Goal: Task Accomplishment & Management: Use online tool/utility

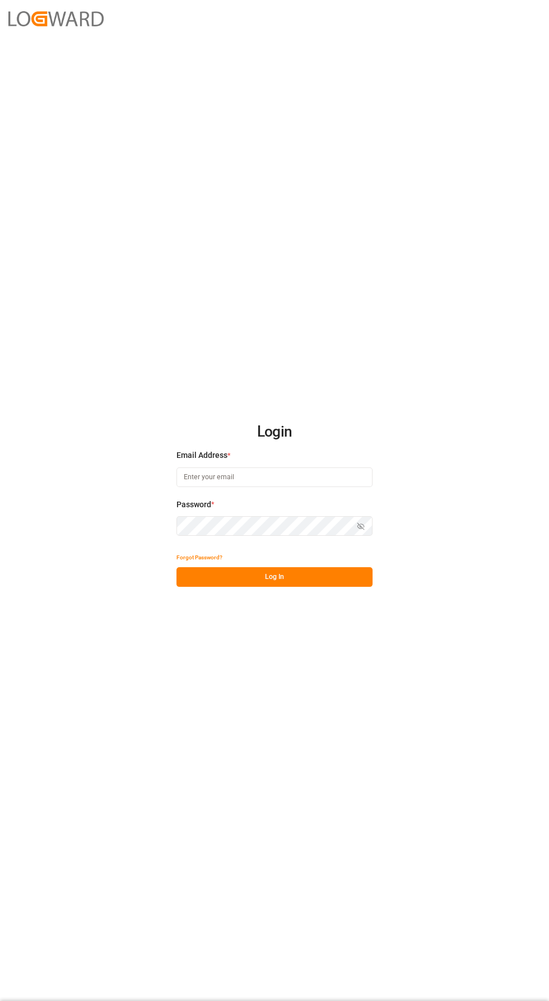
click at [328, 487] on input at bounding box center [274, 477] width 196 height 20
type input "[PERSON_NAME][EMAIL_ADDRESS][PERSON_NAME][DOMAIN_NAME]"
click at [220, 587] on button "Log In" at bounding box center [274, 577] width 196 height 20
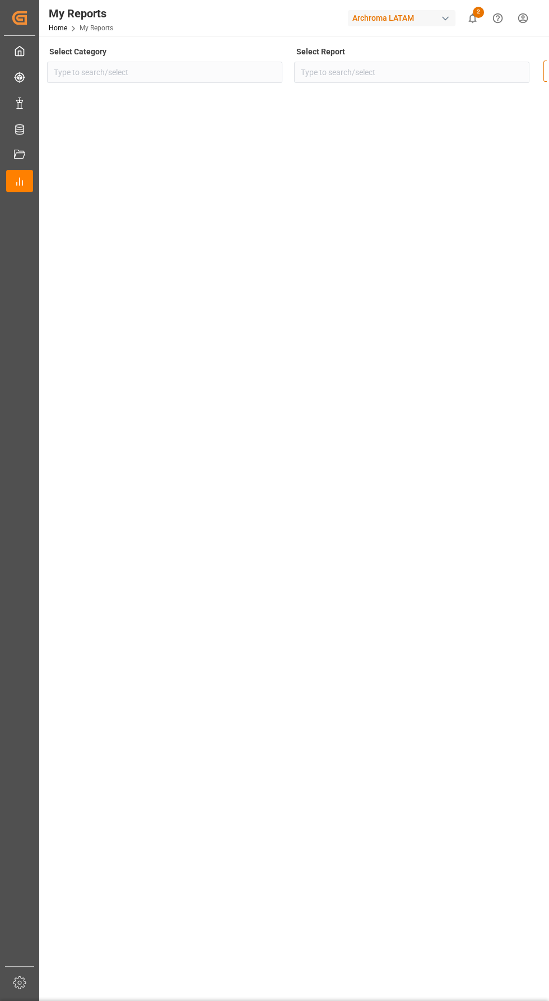
type input "Sourcing"
type input "Order Management Dashboard"
click at [26, 122] on div "Data Bases Data Bases" at bounding box center [19, 129] width 27 height 22
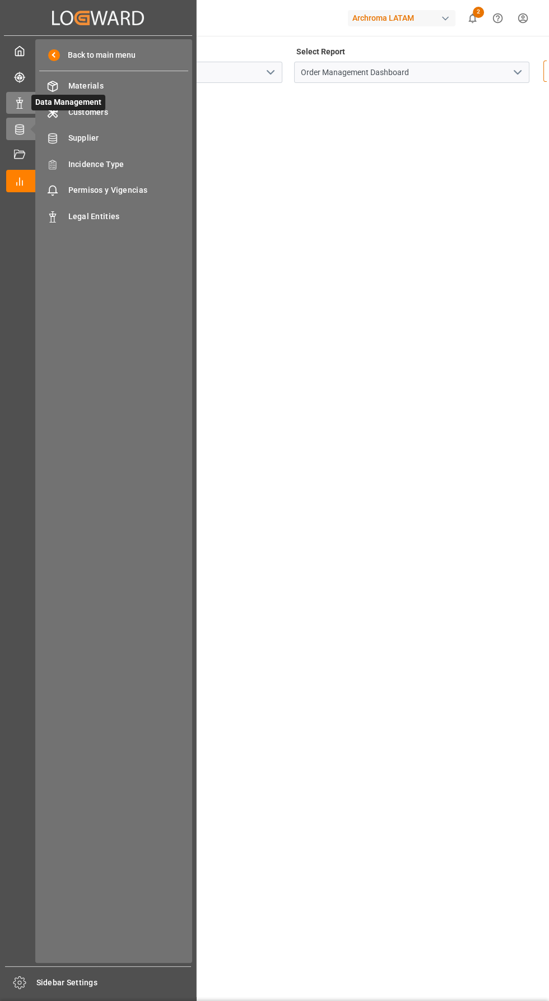
click at [33, 103] on span "Data Management" at bounding box center [68, 103] width 74 height 16
click at [110, 139] on span "Container Schema" at bounding box center [128, 138] width 120 height 12
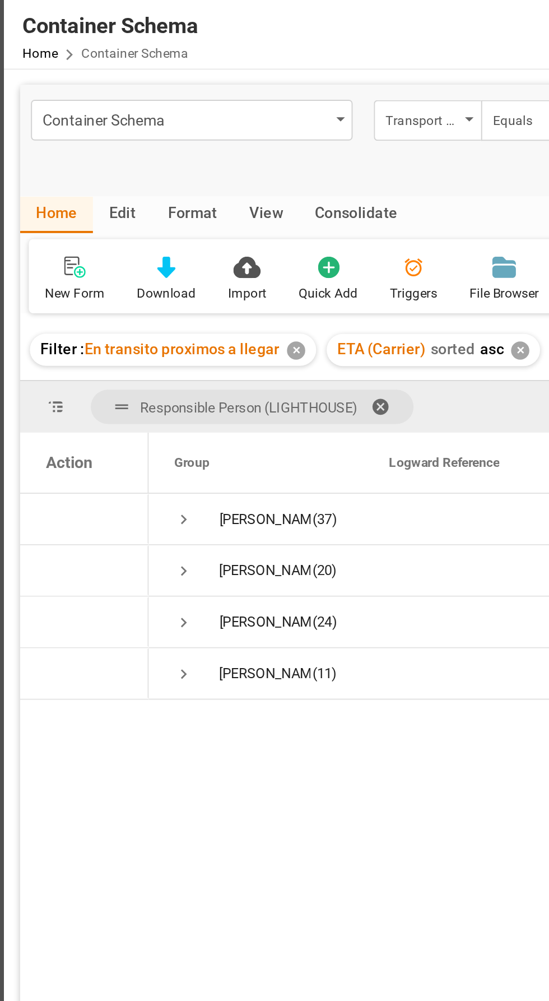
click at [101, 117] on div "Edit" at bounding box center [101, 112] width 31 height 19
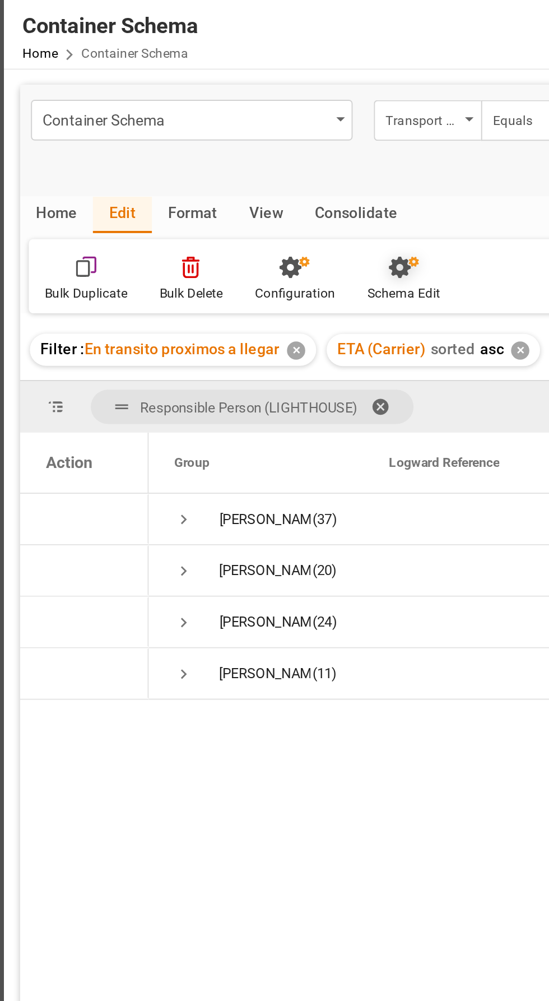
click at [250, 148] on div "Schema Edit" at bounding box center [248, 153] width 38 height 10
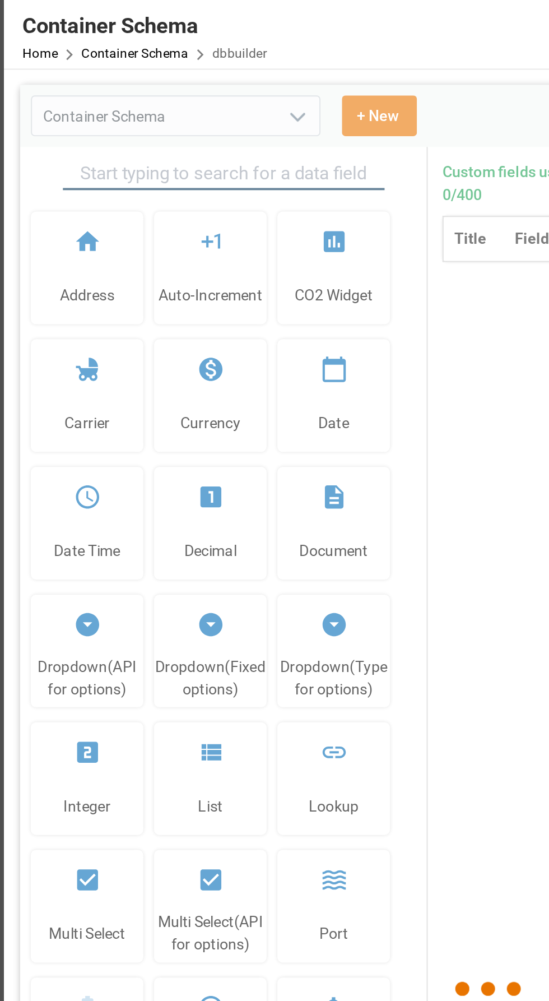
type input "Container Schema"
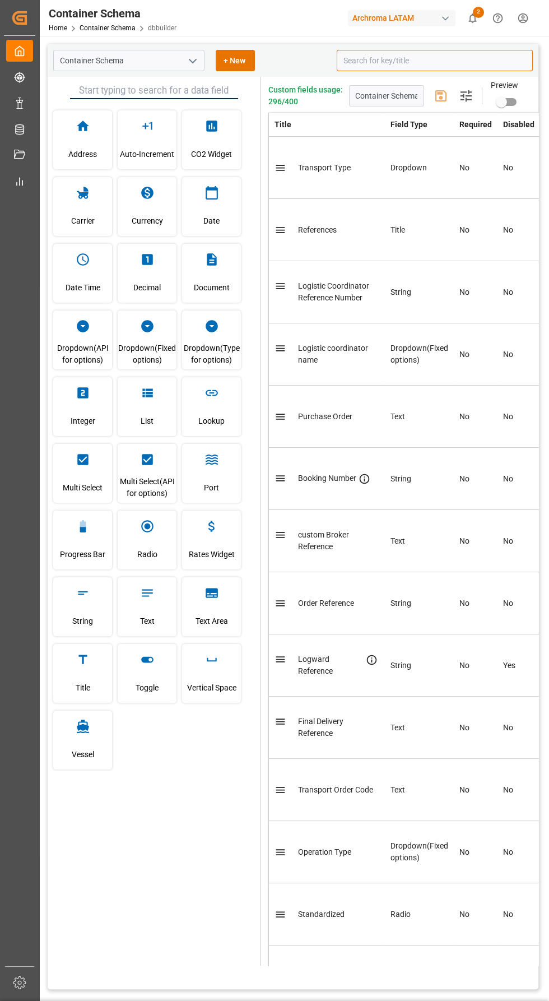
click at [438, 62] on input at bounding box center [435, 60] width 196 height 21
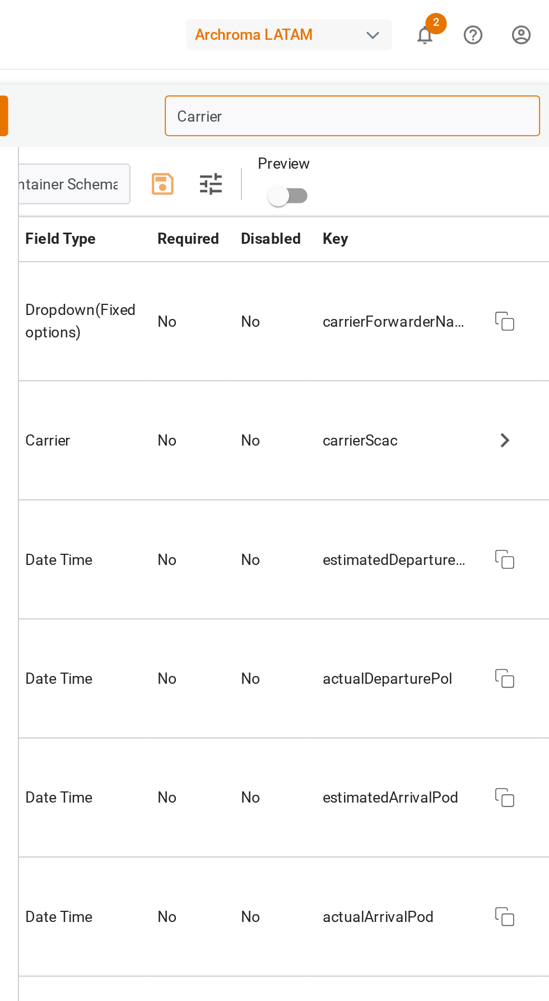
scroll to position [0, 116]
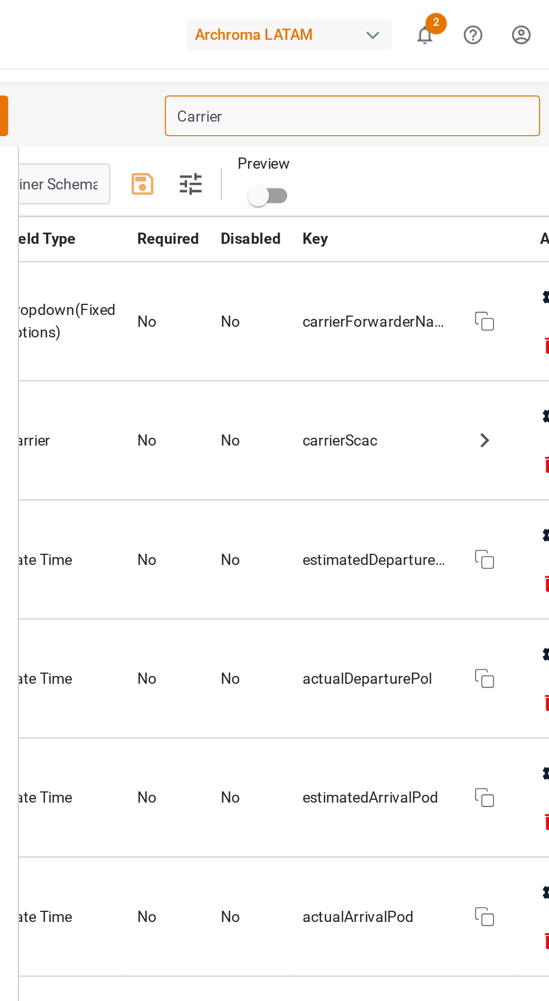
click at [534, 157] on icon "button" at bounding box center [538, 155] width 9 height 10
type input "Carrier"
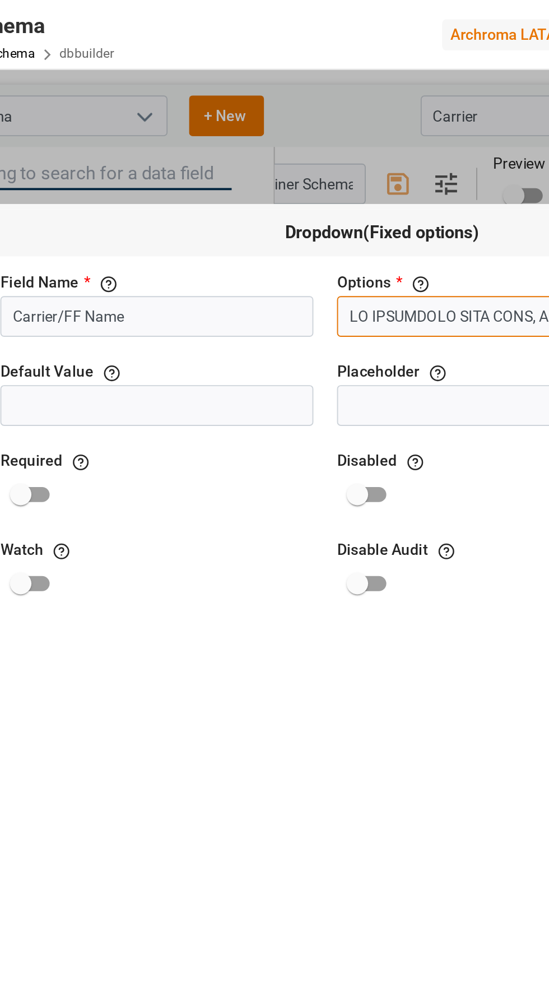
click at [371, 155] on input "text" at bounding box center [375, 165] width 164 height 21
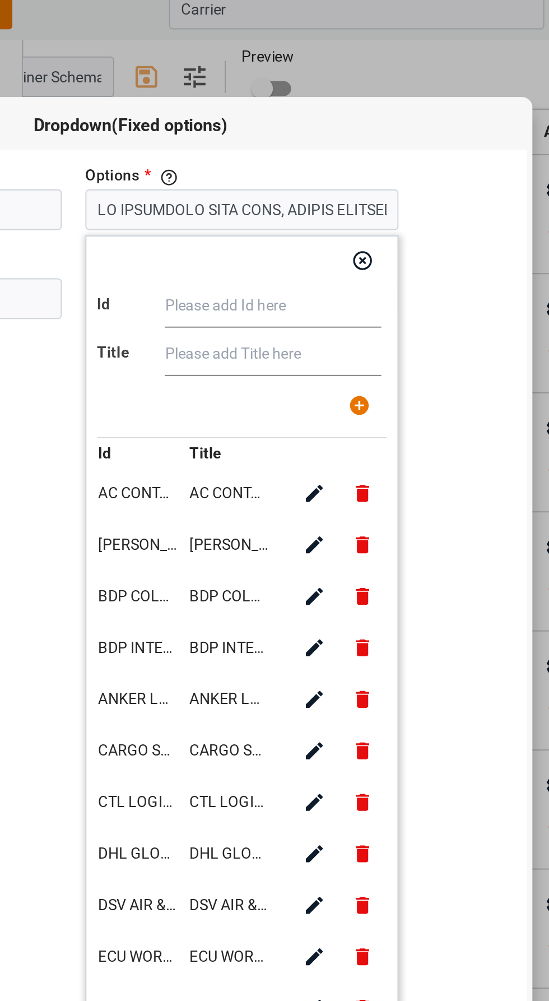
click at [371, 204] on input "text" at bounding box center [390, 215] width 113 height 22
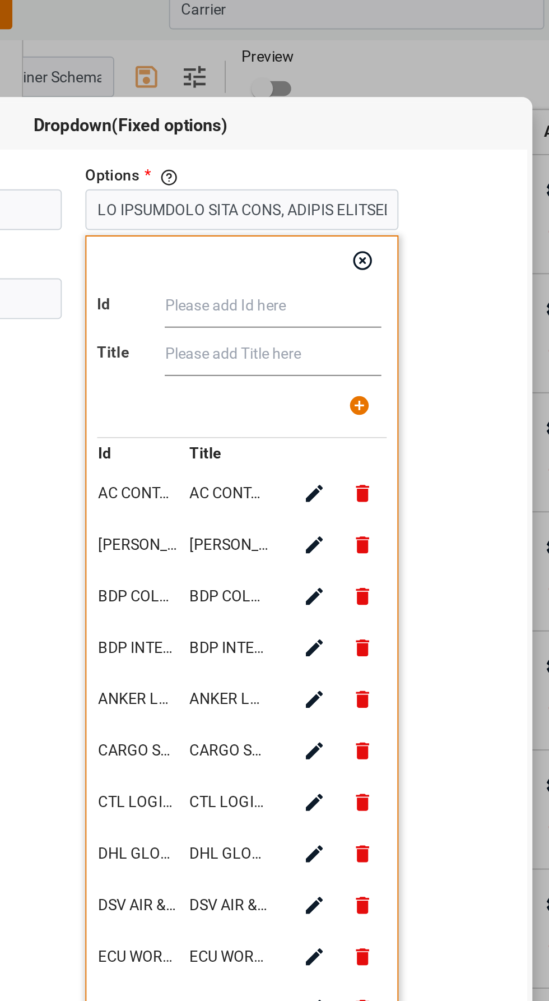
paste input "CARGO S. DE MÉXICO S.A. DE C.V."
type input "CARGO S. DE MÉXICO S.A. DE C.V."
click at [403, 204] on input "text" at bounding box center [390, 215] width 113 height 22
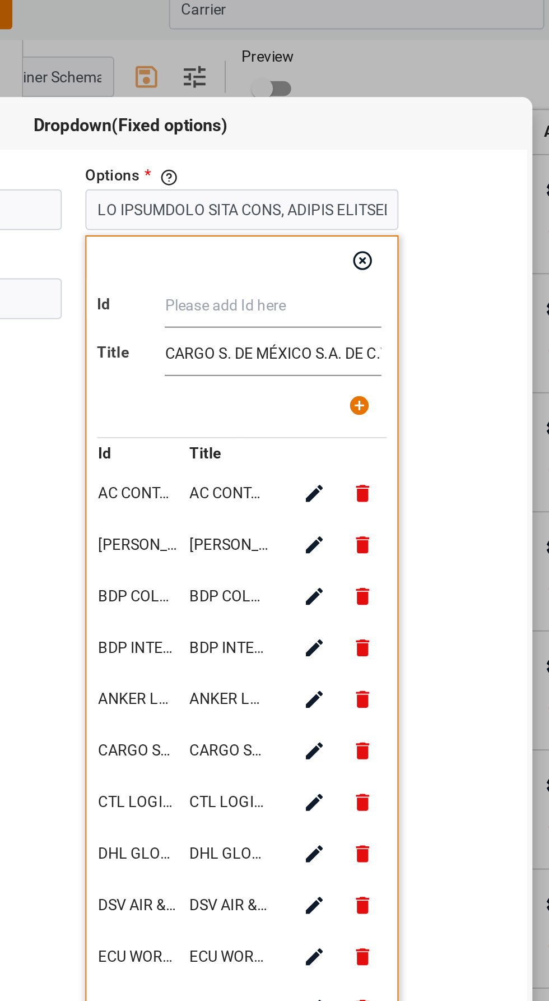
click at [382, 204] on input "text" at bounding box center [390, 215] width 113 height 22
paste input "CARGO S. DE MÉXICO S.A. DE C.V."
type input "CARGO S. DE MÉXICO S.A. DE C.V."
click at [441, 262] on icon "button" at bounding box center [436, 268] width 12 height 12
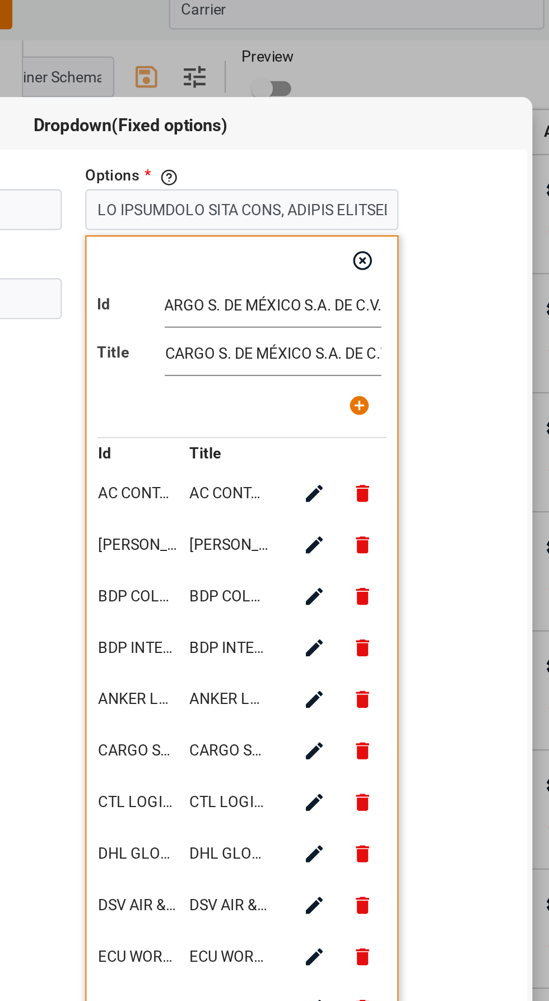
type input "LO IPSUMDOLO SITA CONS, ADIPIS ELITSEDDOE, TEM INCIDIDU U.L.E, DOL MAGNAALIQUAE…"
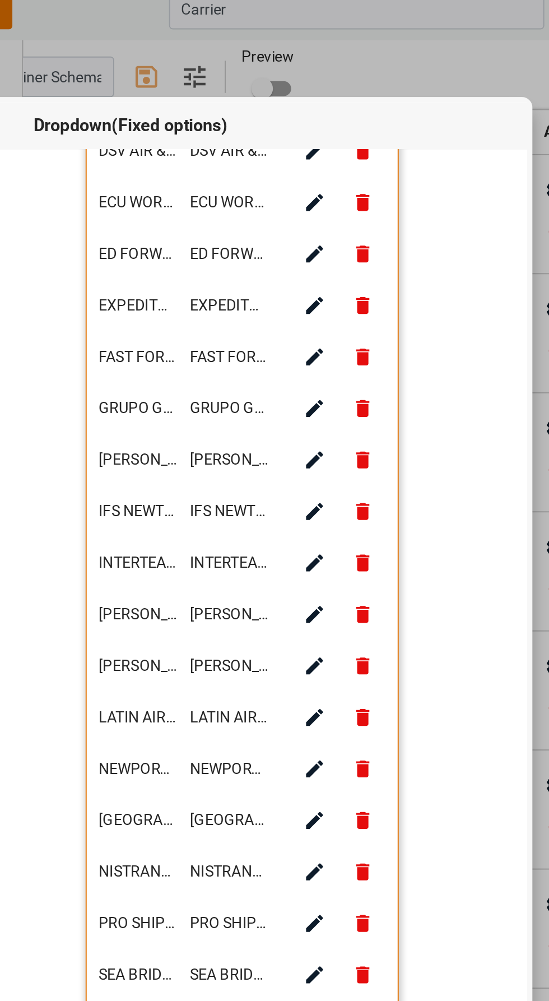
scroll to position [484, 0]
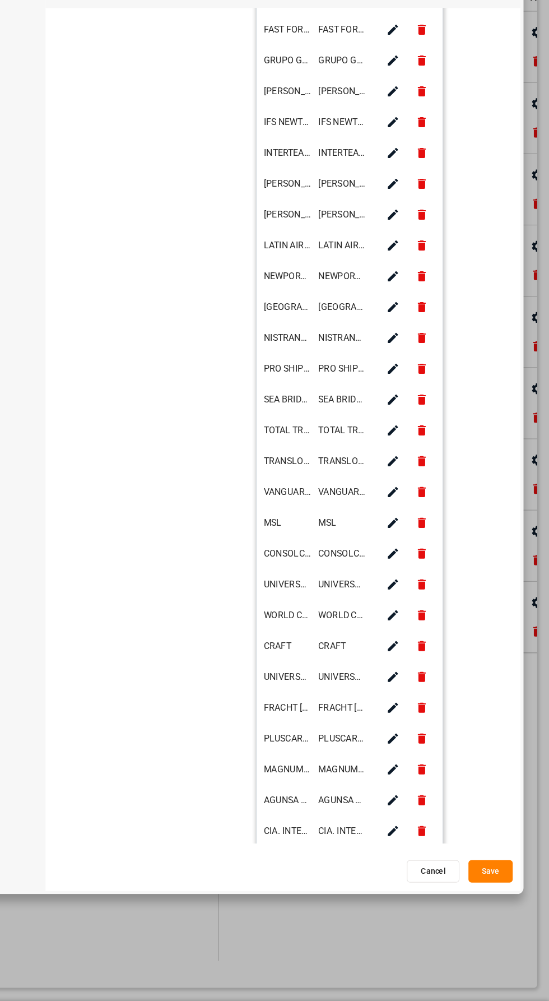
click at [500, 897] on button "Save" at bounding box center [497, 887] width 39 height 20
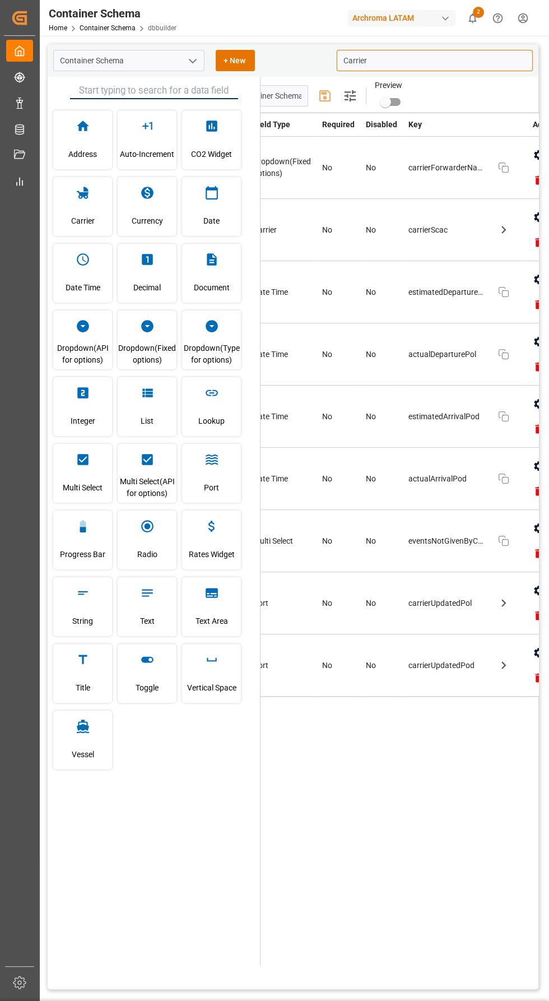
scroll to position [0, 0]
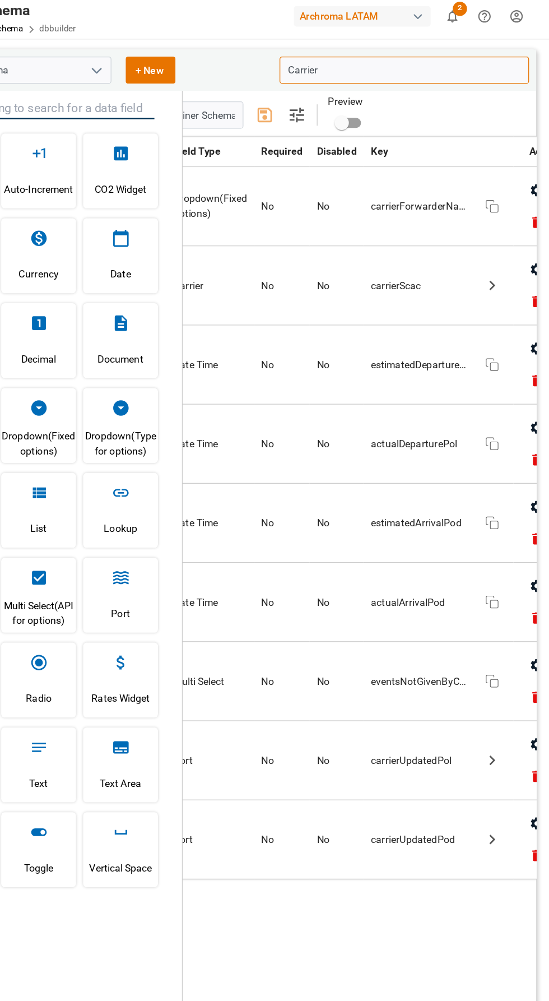
click at [534, 157] on icon "button" at bounding box center [538, 155] width 9 height 10
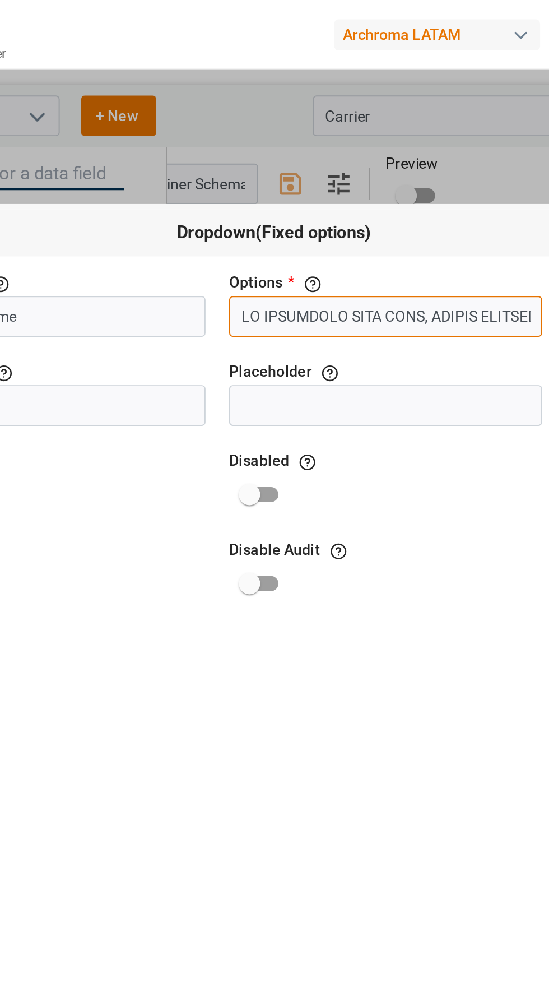
click at [375, 155] on input "text" at bounding box center [375, 165] width 164 height 21
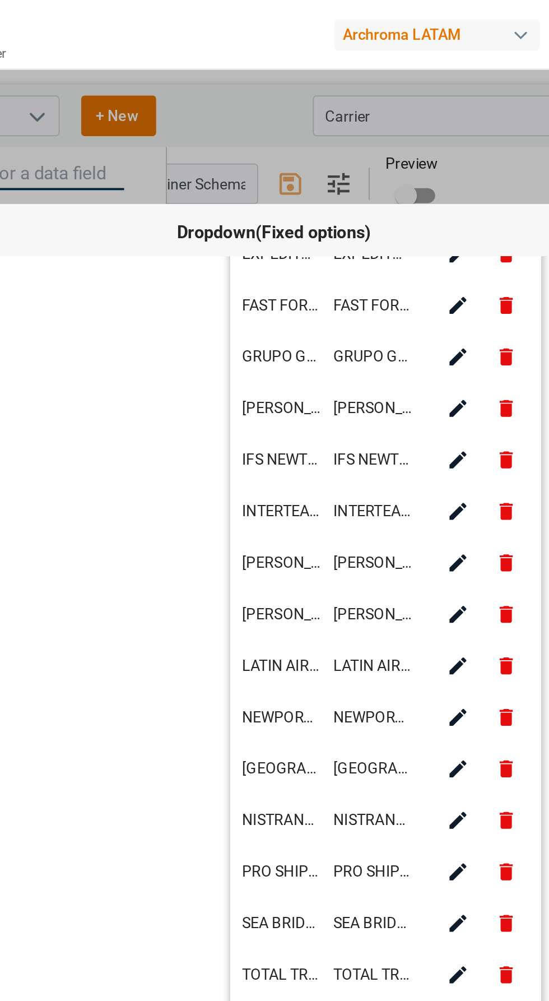
scroll to position [484, 0]
